Goal: Transaction & Acquisition: Purchase product/service

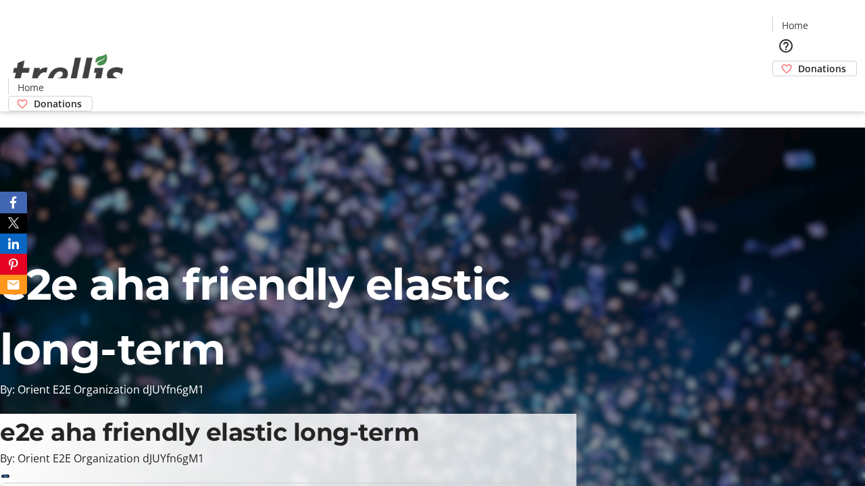
click at [798, 61] on span "Donations" at bounding box center [822, 68] width 48 height 14
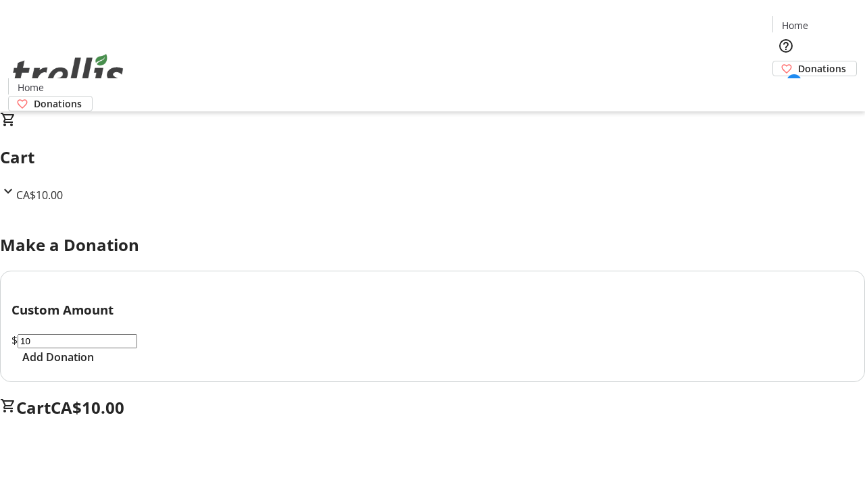
select select "CA"
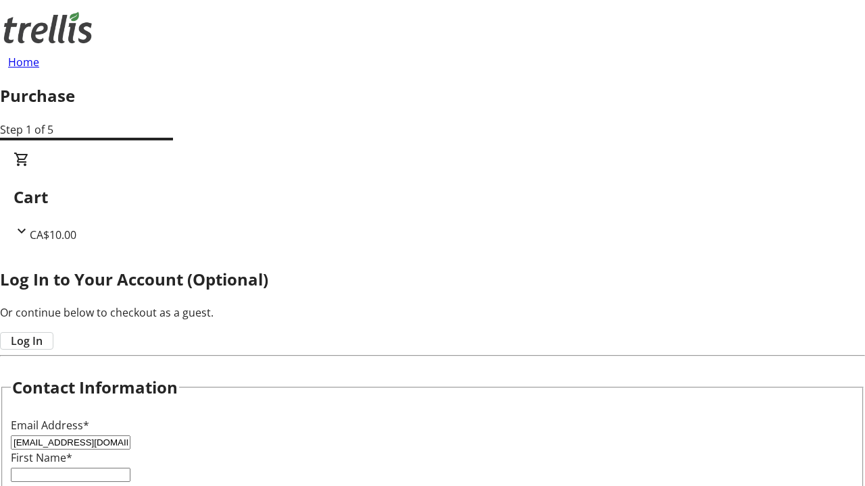
type input "[EMAIL_ADDRESS][DOMAIN_NAME]"
type input "Jazmyn"
type input "[PERSON_NAME]"
type input "[STREET_ADDRESS][PERSON_NAME]"
type input "Kelowna"
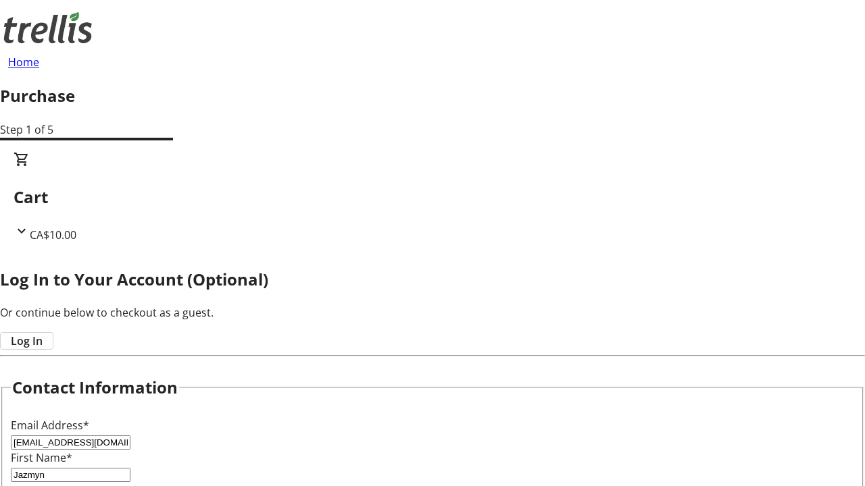
select select "BC"
type input "Kelowna"
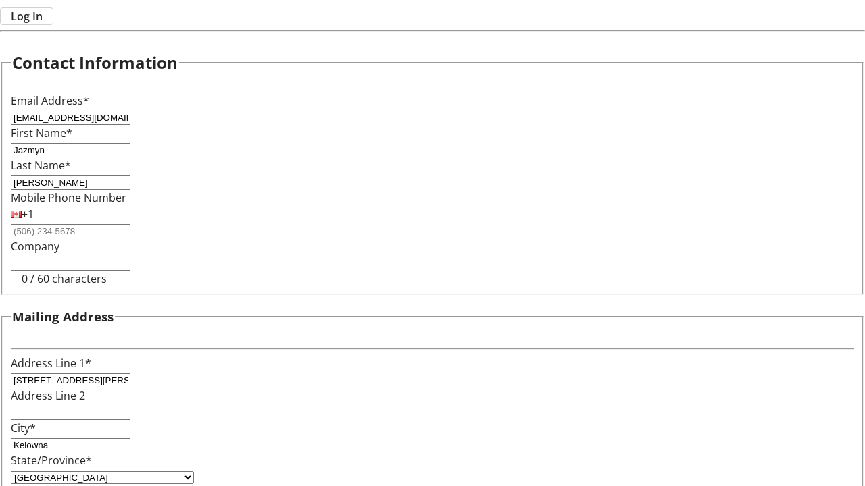
type input "V1Y 0C2"
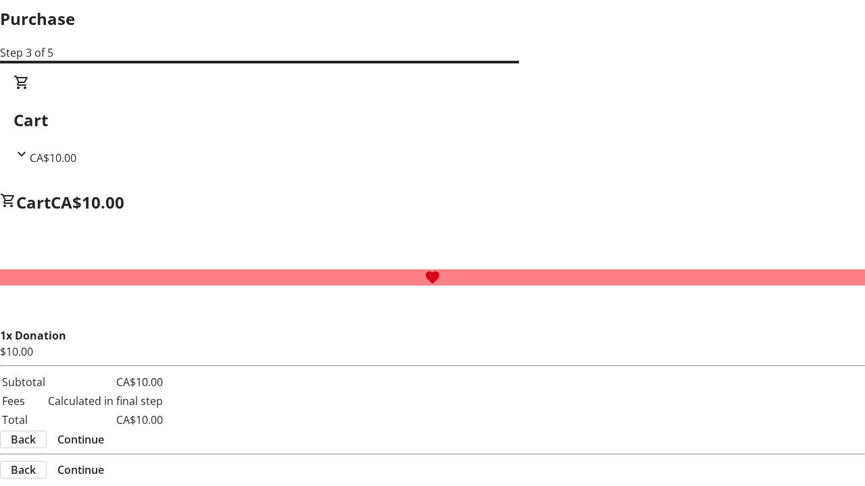
scroll to position [0, 0]
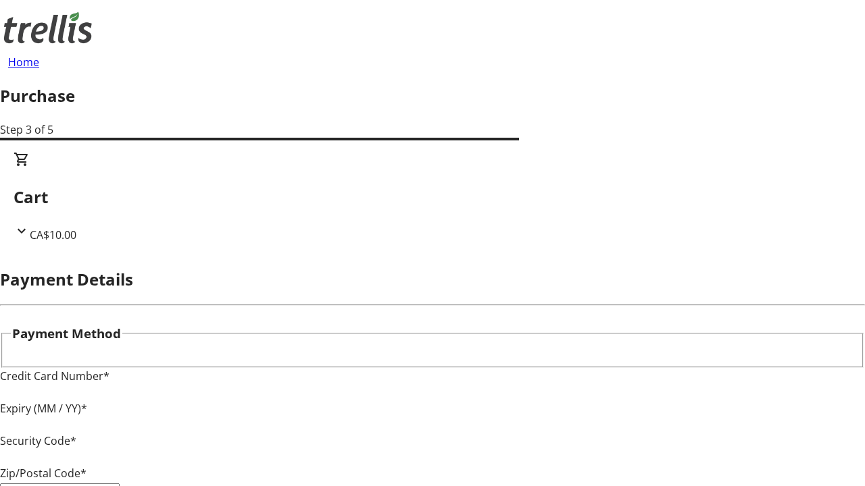
type input "V1Y 0C2"
